Goal: Transaction & Acquisition: Purchase product/service

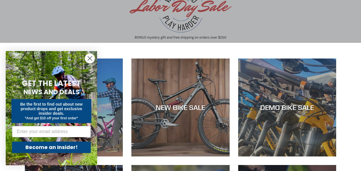
scroll to position [69, 0]
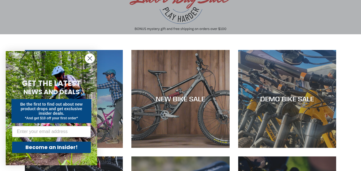
click at [88, 57] on circle "Close dialog" at bounding box center [89, 58] width 9 height 9
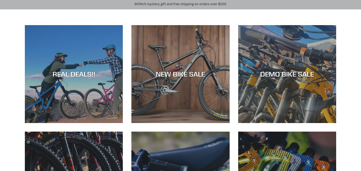
scroll to position [91, 0]
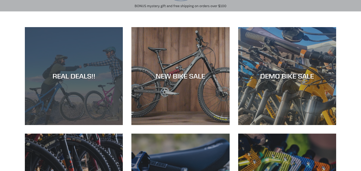
click at [75, 125] on div "REAL DEALS!!" at bounding box center [74, 125] width 98 height 0
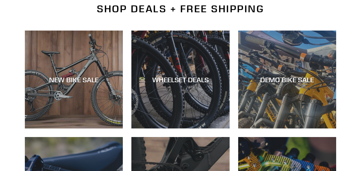
scroll to position [160, 0]
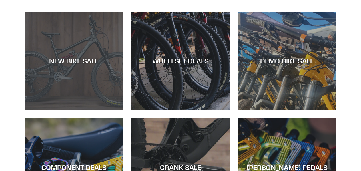
click at [75, 110] on div "NEW BIKE SALE" at bounding box center [74, 110] width 98 height 0
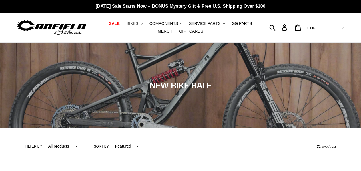
click at [127, 23] on span "BIKES" at bounding box center [133, 23] width 12 height 5
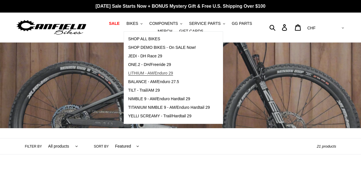
click at [160, 73] on span "LITHIUM - AM/Enduro 29" at bounding box center [150, 73] width 45 height 5
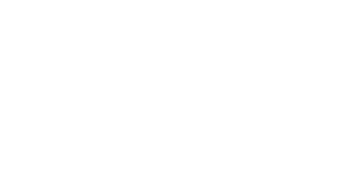
scroll to position [594, 0]
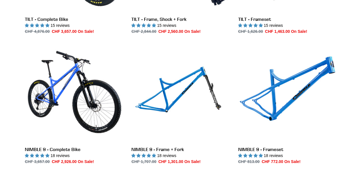
scroll to position [788, 0]
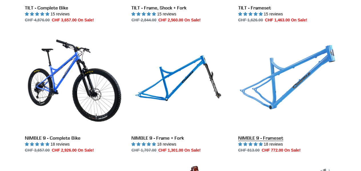
click at [274, 80] on link "NIMBLE 9 - Frameset" at bounding box center [287, 93] width 98 height 120
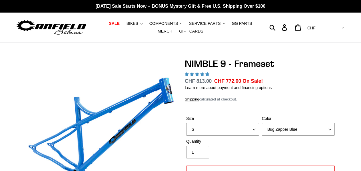
select select "highest-rating"
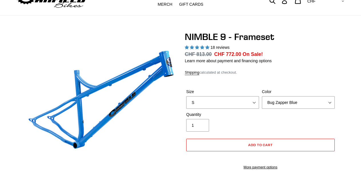
scroll to position [34, 0]
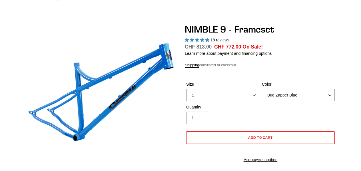
click at [252, 96] on select "S M L XL" at bounding box center [222, 95] width 73 height 13
select select "XL"
click at [186, 89] on select "S M L XL" at bounding box center [222, 95] width 73 height 13
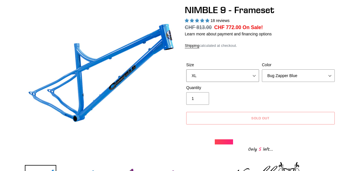
scroll to position [66, 0]
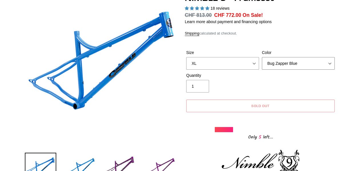
click at [294, 60] on select "Bug Zapper Blue Purple Haze -Sold Out Galaxy Black" at bounding box center [298, 63] width 73 height 13
click at [262, 57] on select "Bug Zapper Blue Purple Haze -Sold Out Galaxy Black" at bounding box center [298, 63] width 73 height 13
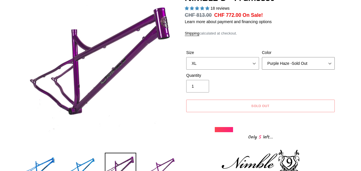
click at [298, 63] on select "Bug Zapper Blue Purple Haze -Sold Out Galaxy Black" at bounding box center [298, 63] width 73 height 13
select select "Galaxy Black"
click at [262, 57] on select "Bug Zapper Blue Purple Haze -Sold Out Galaxy Black" at bounding box center [298, 63] width 73 height 13
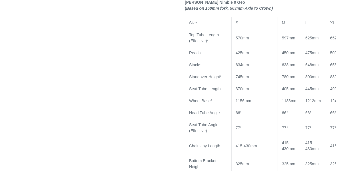
scroll to position [0, 0]
